Goal: Task Accomplishment & Management: Manage account settings

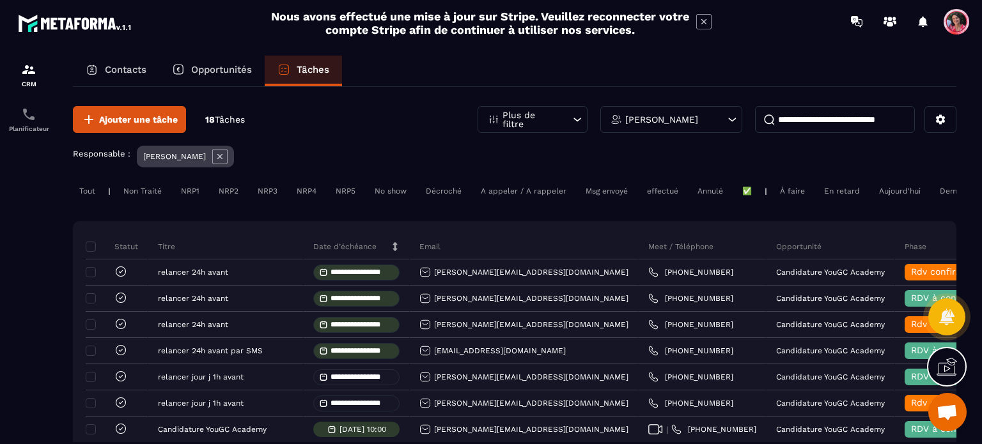
click at [115, 72] on p "Contacts" at bounding box center [126, 70] width 42 height 12
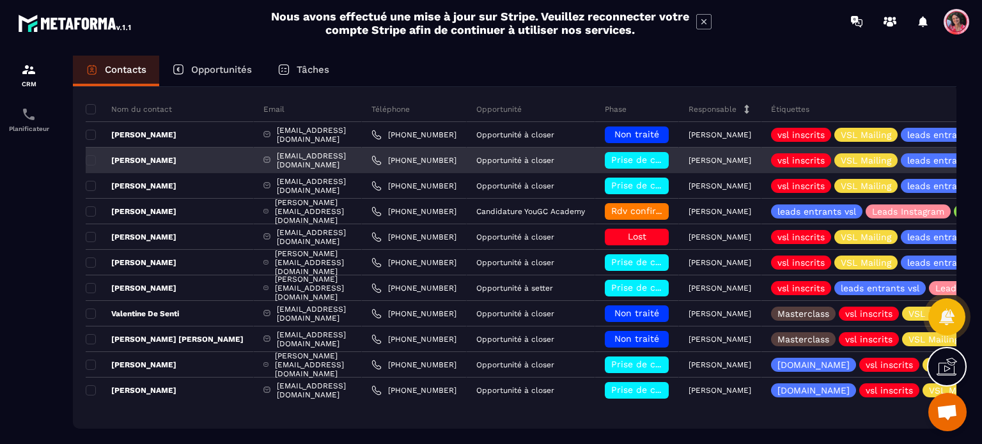
scroll to position [128, 0]
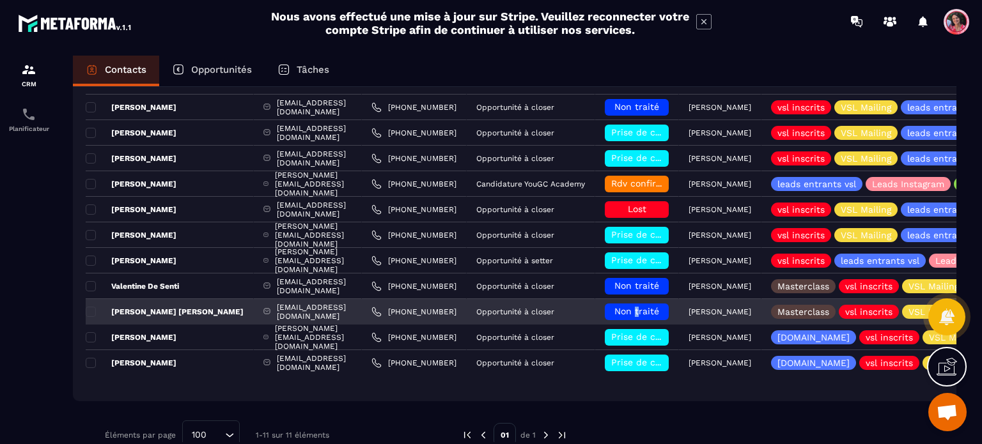
click at [643, 309] on span "Non traité" at bounding box center [636, 311] width 45 height 10
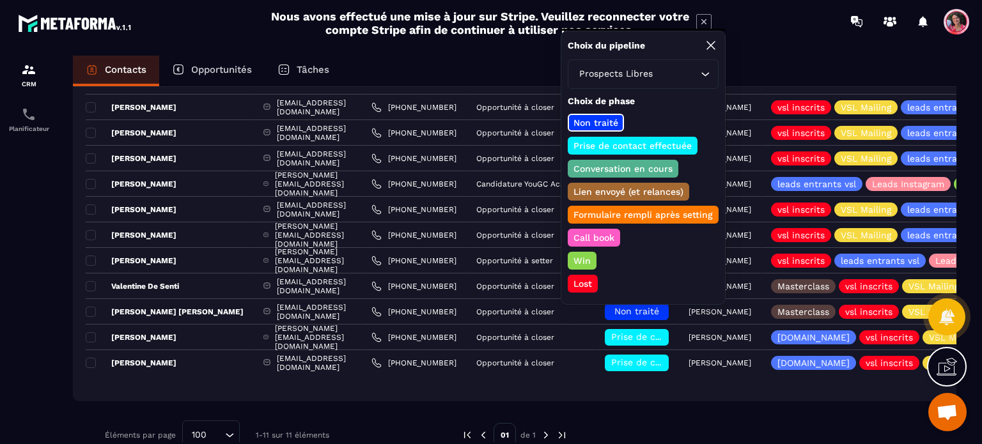
click at [651, 142] on p "Prise de contact effectuée" at bounding box center [632, 145] width 122 height 13
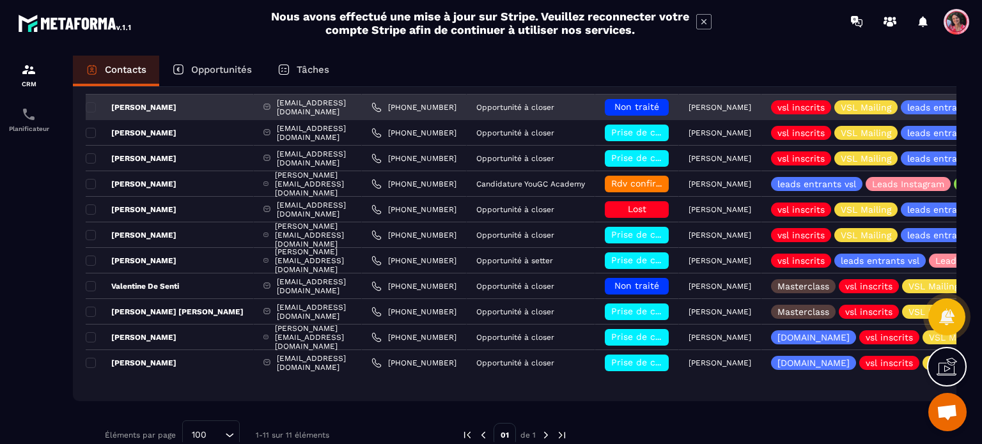
click at [650, 104] on span "Non traité" at bounding box center [636, 107] width 45 height 10
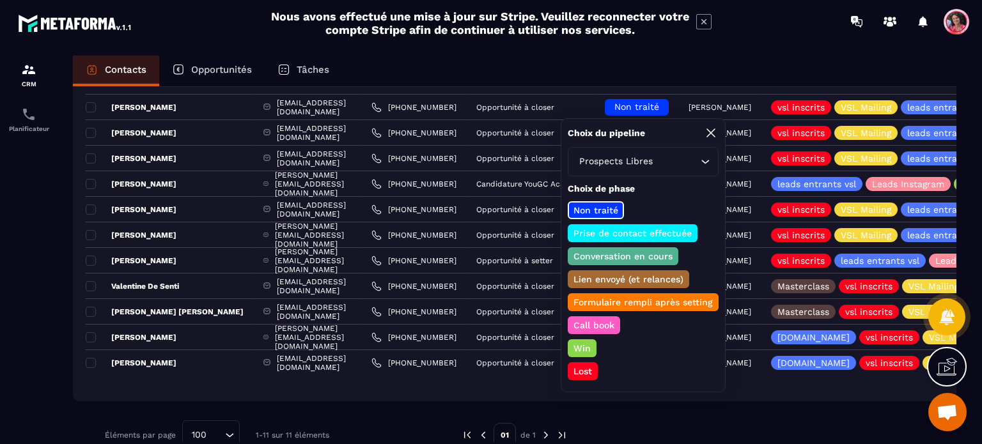
click at [633, 236] on p "Prise de contact effectuée" at bounding box center [632, 233] width 122 height 13
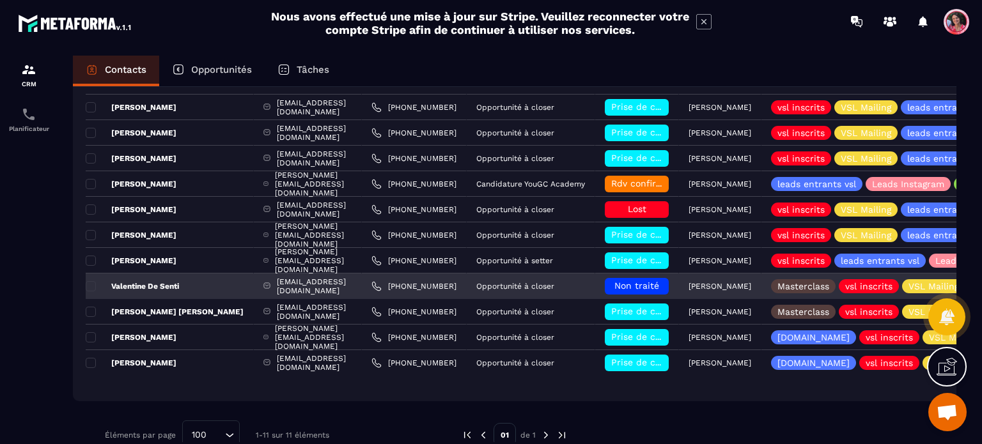
click at [169, 284] on p "Valentine De Senti" at bounding box center [132, 286] width 93 height 10
